Goal: Use online tool/utility: Utilize a website feature to perform a specific function

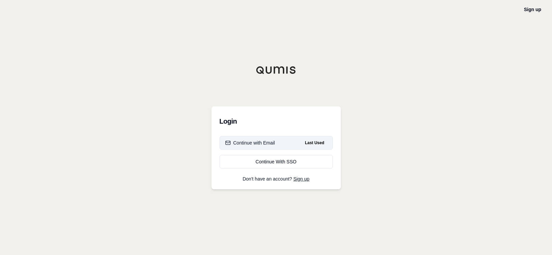
click at [256, 143] on div "Continue with Email" at bounding box center [250, 143] width 50 height 7
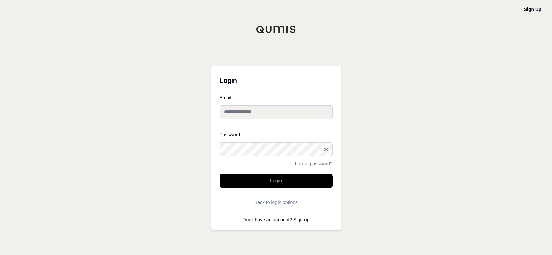
type input "**********"
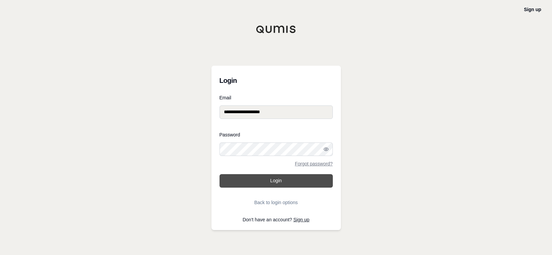
click at [262, 183] on button "Login" at bounding box center [275, 180] width 113 height 13
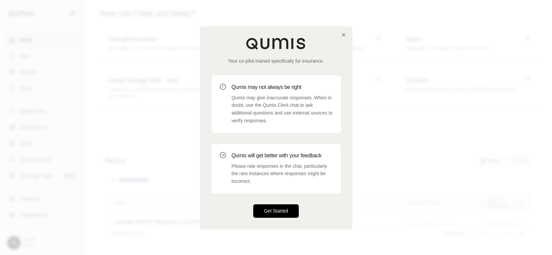
click at [273, 211] on button "Get Started" at bounding box center [276, 210] width 46 height 13
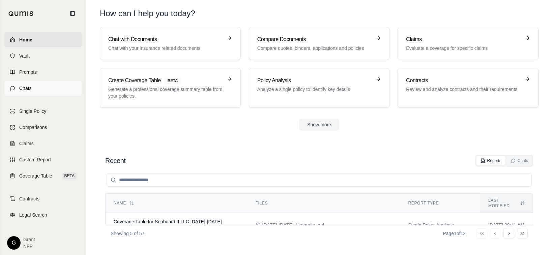
click at [33, 87] on link "Chats" at bounding box center [43, 88] width 78 height 15
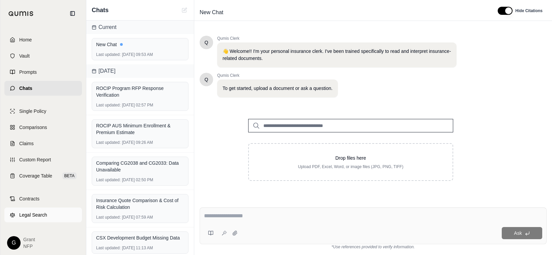
click at [33, 215] on span "Legal Search" at bounding box center [33, 215] width 28 height 7
click at [40, 39] on link "Home" at bounding box center [43, 39] width 78 height 15
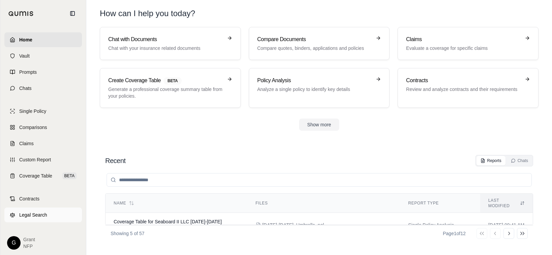
click at [39, 214] on span "Legal Search" at bounding box center [33, 215] width 28 height 7
click at [189, 50] on p "Chat with your insurance related documents" at bounding box center [165, 48] width 115 height 7
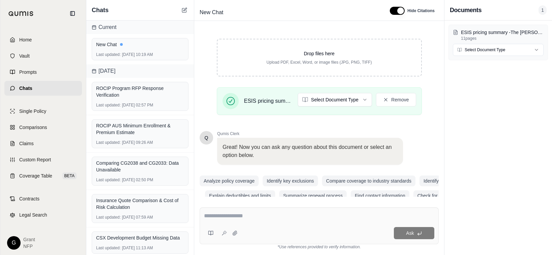
scroll to position [122, 0]
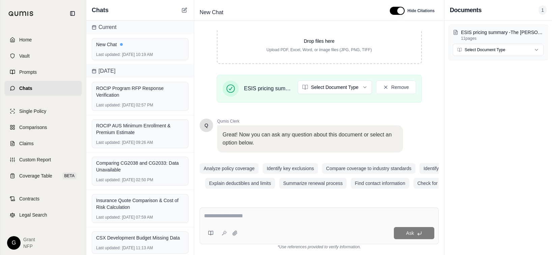
click at [224, 219] on textarea at bounding box center [319, 216] width 230 height 8
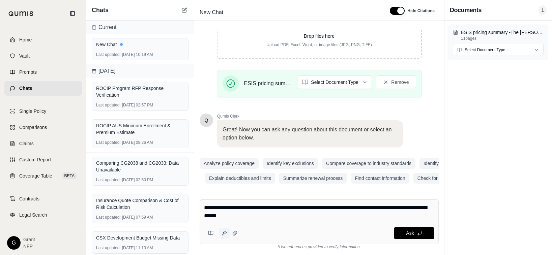
type textarea "**********"
click at [226, 231] on icon at bounding box center [223, 233] width 5 height 5
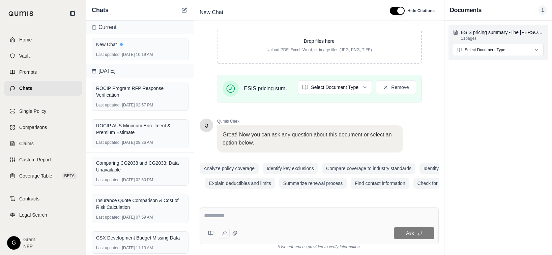
click at [515, 50] on html "Home Vault Prompts Chats Single Policy Comparisons Claims Custom Report Coverag…" at bounding box center [276, 127] width 552 height 255
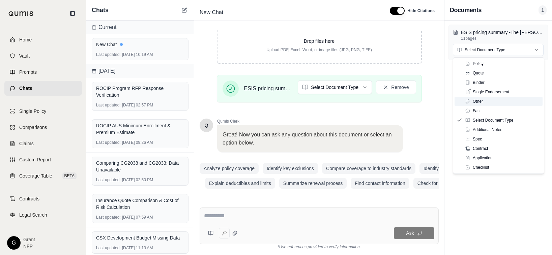
type textarea "**********"
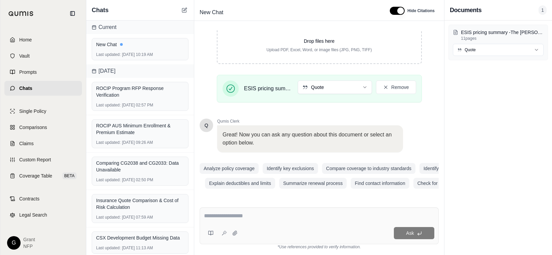
click at [256, 216] on textarea at bounding box center [319, 216] width 230 height 8
click at [248, 217] on textarea at bounding box center [319, 216] width 230 height 8
type textarea "**********"
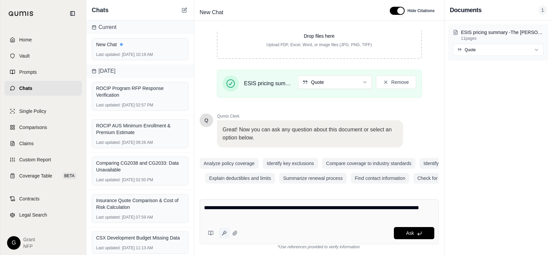
type textarea "**********"
click at [222, 234] on icon at bounding box center [223, 233] width 5 height 5
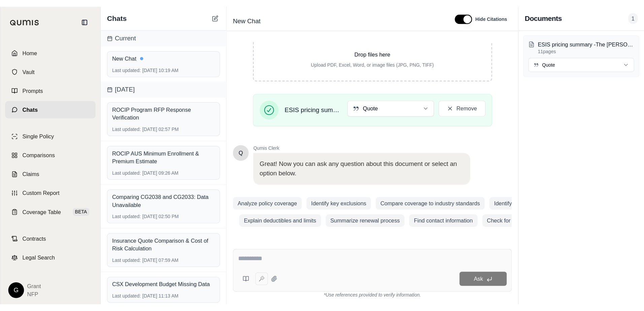
scroll to position [53, 0]
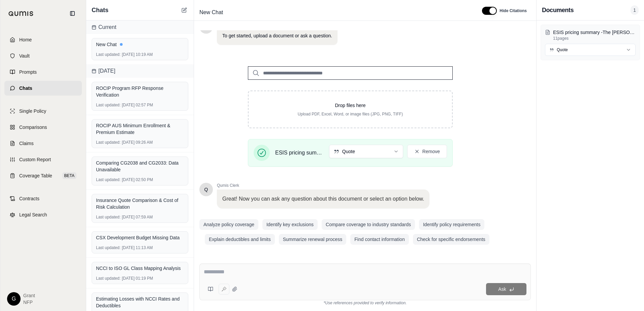
type textarea "**********"
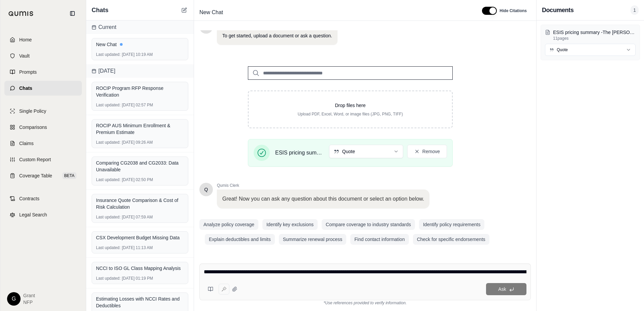
scroll to position [85, 0]
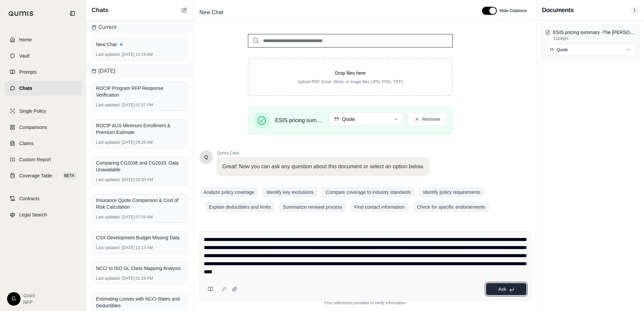
click at [510, 293] on button "Ask" at bounding box center [506, 289] width 40 height 12
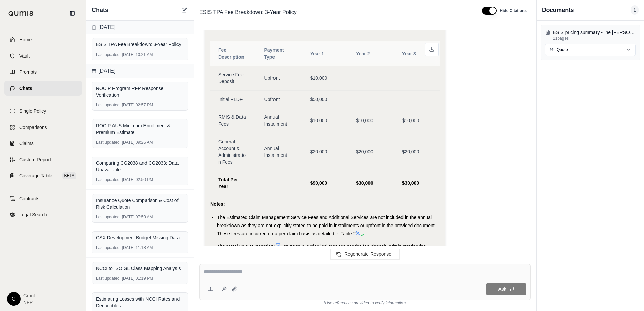
scroll to position [619, 0]
click at [431, 53] on icon at bounding box center [431, 49] width 5 height 5
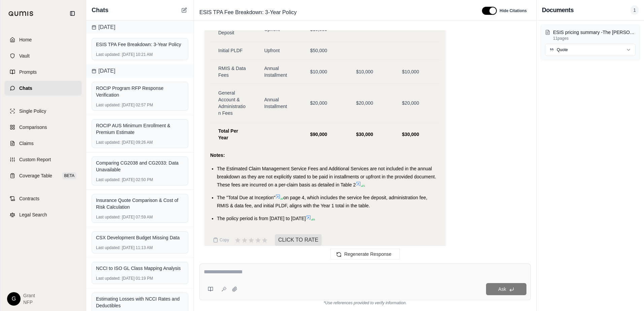
scroll to position [652, 0]
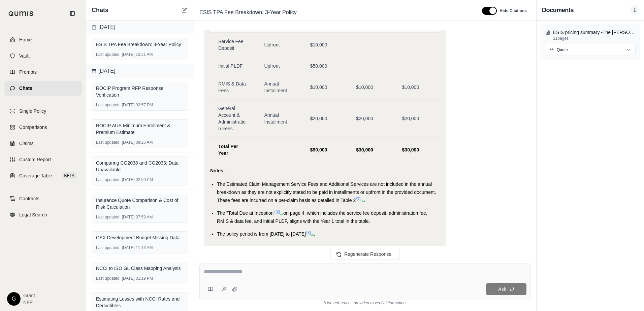
click at [551, 128] on div "ESIS pricing summary -The [PERSON_NAME] Revocable Trust.pdf 11 pages Quote" at bounding box center [591, 166] width 108 height 291
click at [234, 292] on button at bounding box center [235, 289] width 11 height 11
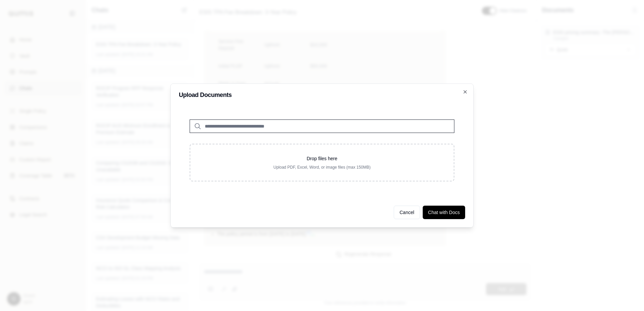
scroll to position [686, 0]
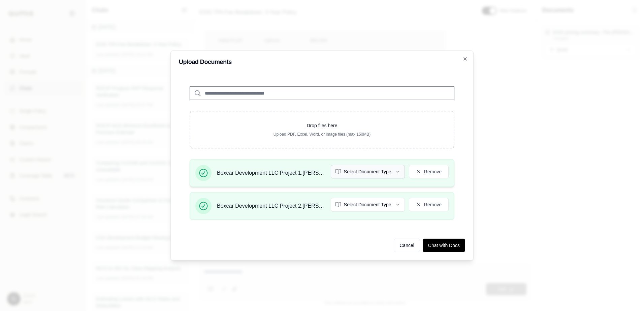
click at [386, 171] on button "Select Document Type" at bounding box center [368, 171] width 74 height 13
click at [360, 208] on button "Select Document Type" at bounding box center [368, 204] width 74 height 13
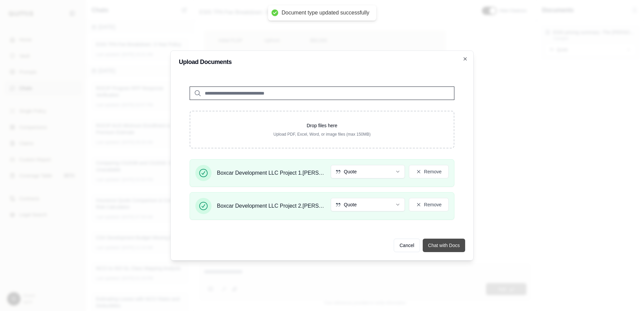
click at [435, 249] on button "Chat with Docs" at bounding box center [444, 245] width 42 height 13
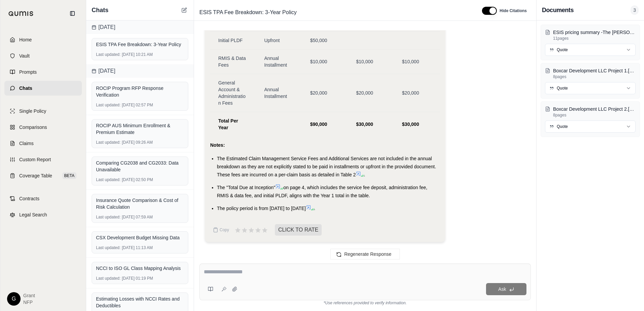
click at [244, 275] on div at bounding box center [365, 273] width 323 height 10
click at [256, 271] on textarea at bounding box center [365, 272] width 323 height 8
click at [238, 271] on textarea at bounding box center [365, 272] width 323 height 8
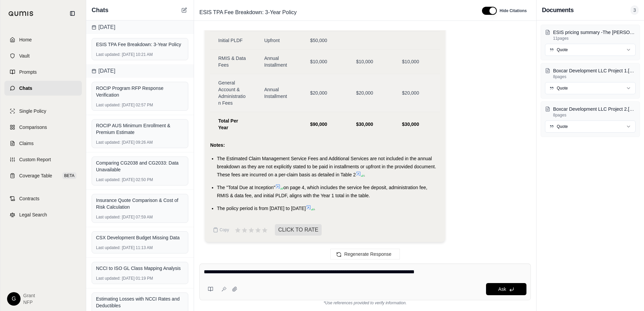
type textarea "**********"
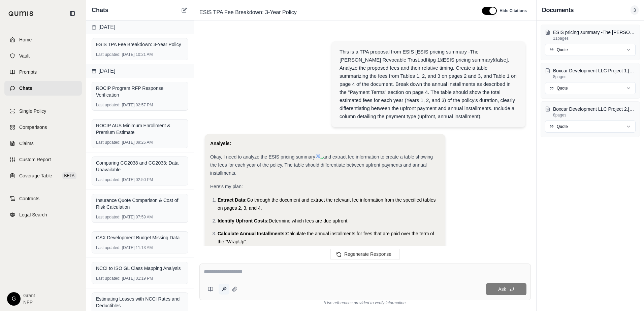
scroll to position [742, 0]
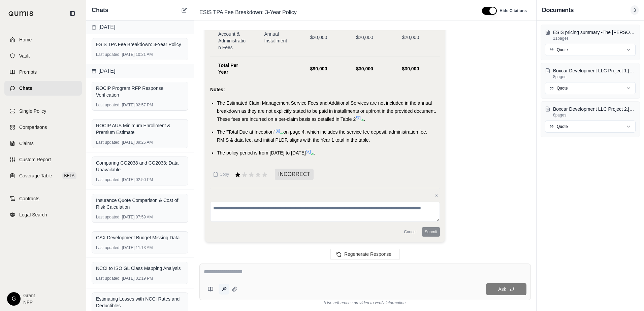
click at [225, 290] on icon at bounding box center [225, 290] width 0 height 0
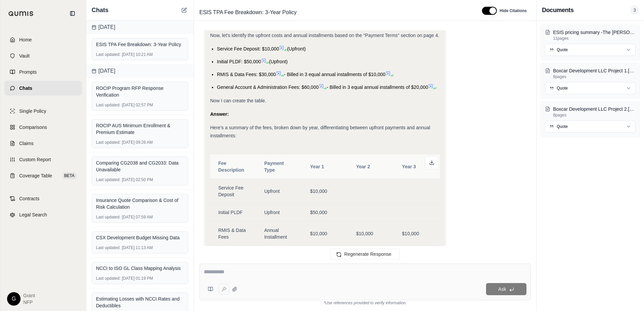
type textarea "**********"
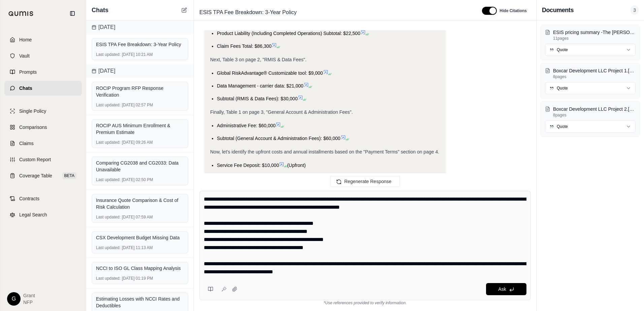
scroll to position [371, 0]
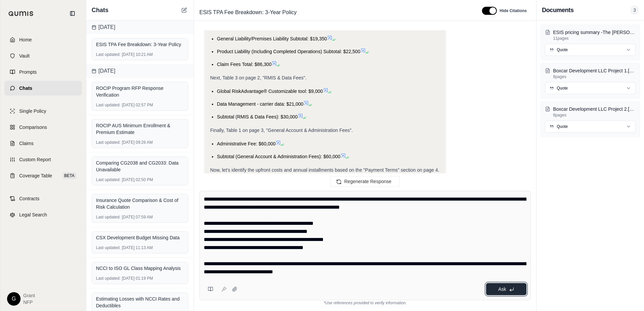
click at [499, 292] on span "Ask" at bounding box center [502, 289] width 8 height 5
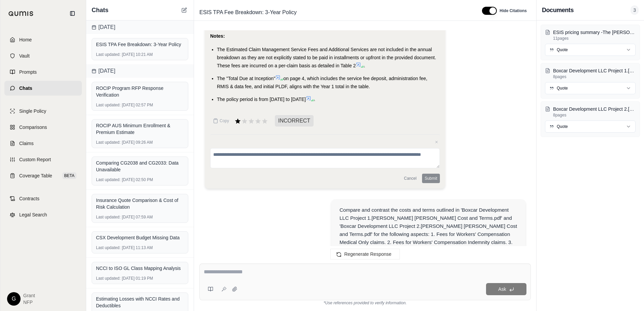
scroll to position [751, 0]
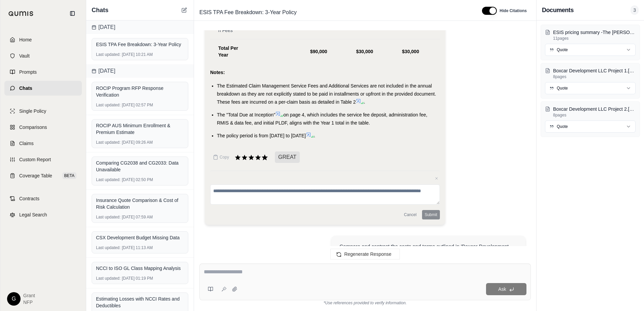
click at [265, 160] on icon at bounding box center [265, 157] width 6 height 6
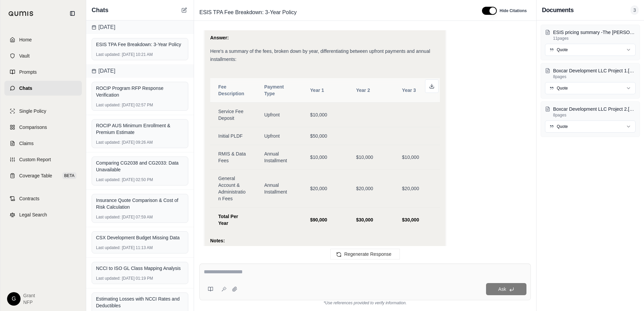
scroll to position [1459, 0]
